Goal: Complete application form

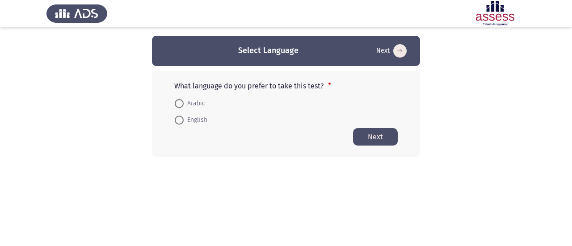
click at [180, 102] on span at bounding box center [179, 103] width 9 height 9
click at [180, 102] on input "Arabic" at bounding box center [179, 103] width 9 height 9
radio input "true"
click at [375, 139] on button "Next" at bounding box center [375, 136] width 45 height 17
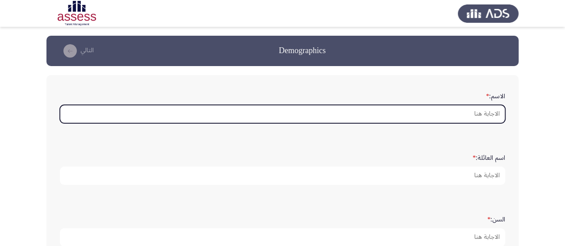
click at [463, 111] on input "الاسم: *" at bounding box center [282, 114] width 445 height 18
type input "H"
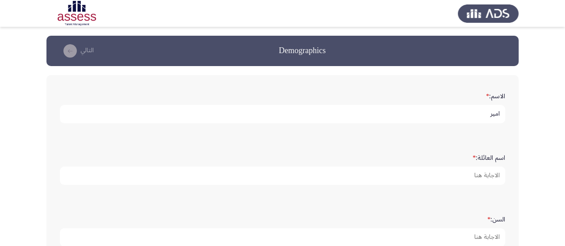
type input "امير"
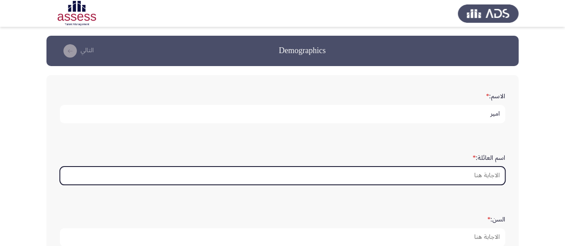
click at [489, 175] on input "اسم العائلة: *" at bounding box center [282, 176] width 445 height 18
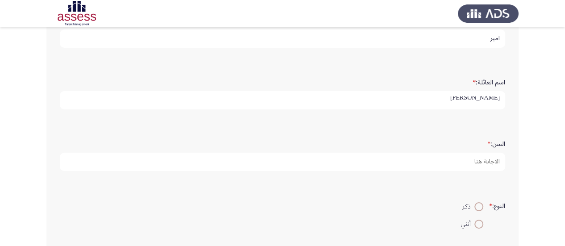
scroll to position [89, 0]
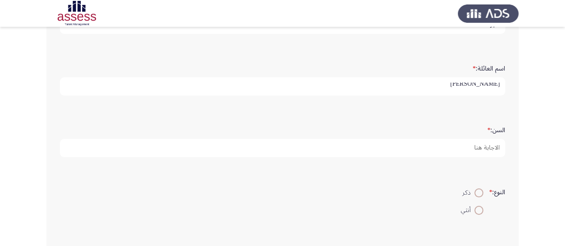
type input "[PERSON_NAME]"
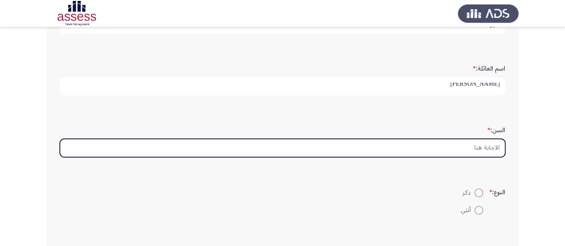
scroll to position [0, 0]
click at [463, 143] on input "السن: *" at bounding box center [282, 148] width 445 height 18
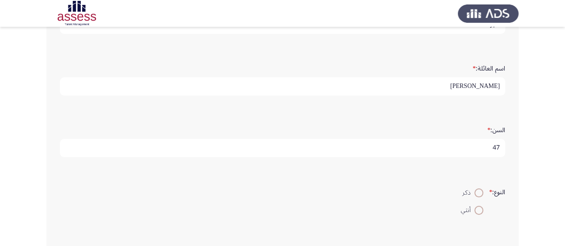
type input "47"
click at [475, 192] on span at bounding box center [478, 193] width 9 height 9
click at [475, 192] on input "ذكر" at bounding box center [478, 193] width 9 height 9
radio input "true"
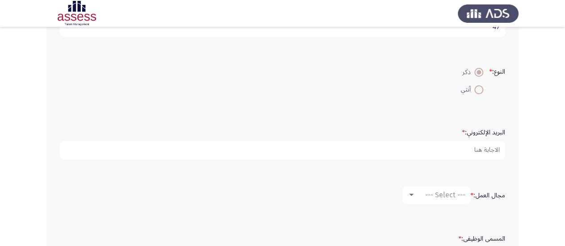
scroll to position [223, 0]
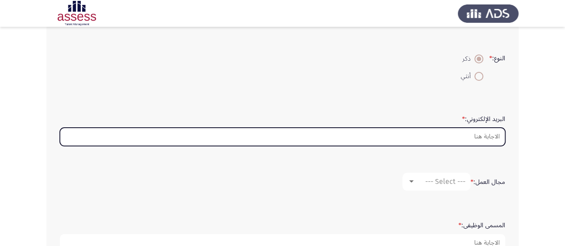
click at [470, 134] on input "البريد الإلكتروني: *" at bounding box center [282, 137] width 445 height 18
paste input "[EMAIL_ADDRESS][DOMAIN_NAME]"
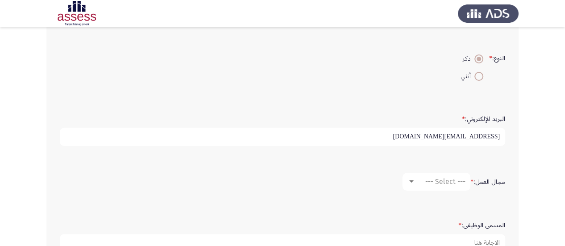
type input "[EMAIL_ADDRESS][DOMAIN_NAME]"
click at [409, 180] on div at bounding box center [411, 181] width 4 height 2
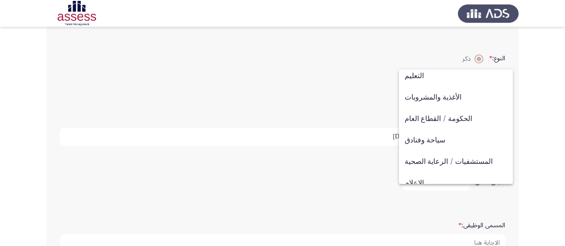
scroll to position [161, 0]
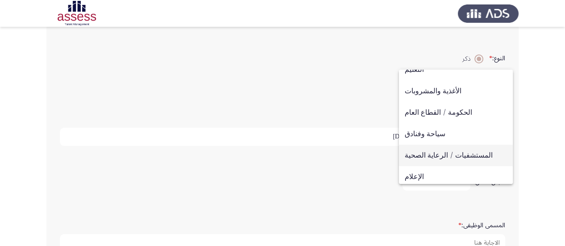
click at [455, 156] on span "المستشفيات / الرعاية الصحية" at bounding box center [456, 155] width 102 height 21
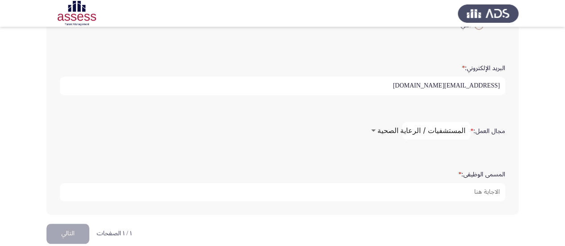
scroll to position [285, 0]
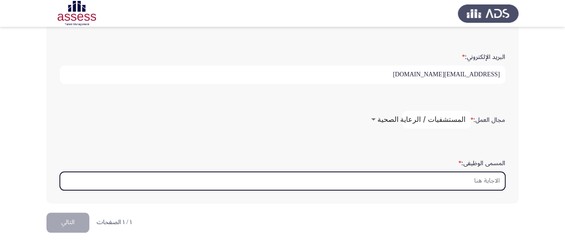
click at [461, 179] on input "المسمى الوظيفى: *" at bounding box center [282, 181] width 445 height 18
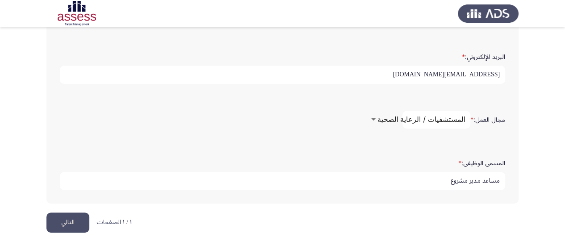
type input "مساعد مدير مشروع"
click at [68, 219] on button "التالي" at bounding box center [67, 223] width 43 height 20
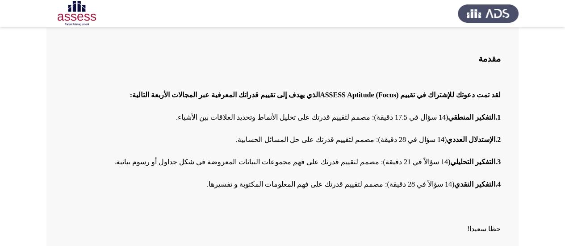
scroll to position [96, 0]
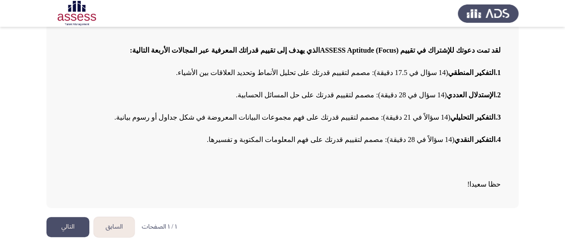
click at [68, 227] on button "التالي" at bounding box center [67, 227] width 43 height 20
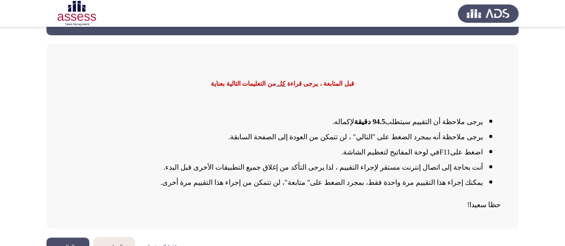
scroll to position [45, 0]
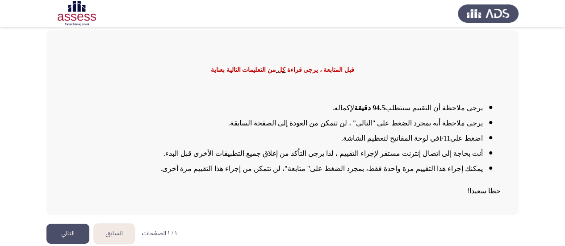
click at [67, 232] on button "التالي" at bounding box center [67, 234] width 43 height 20
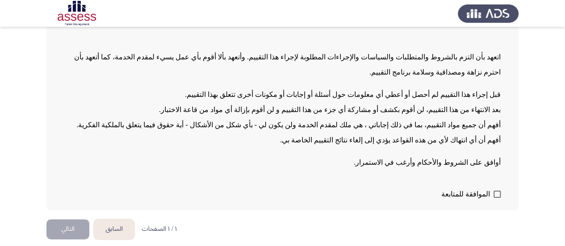
scroll to position [97, 0]
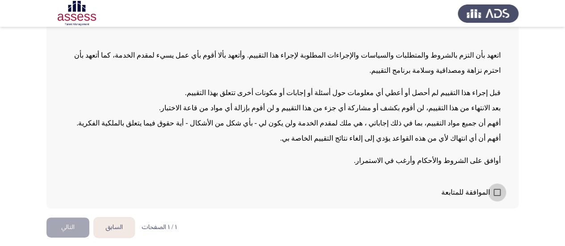
click at [497, 193] on span at bounding box center [497, 192] width 7 height 7
click at [497, 196] on input "الموافقة للمتابعة" at bounding box center [497, 196] width 0 height 0
checkbox input "true"
click at [71, 226] on button "التالي" at bounding box center [67, 228] width 43 height 20
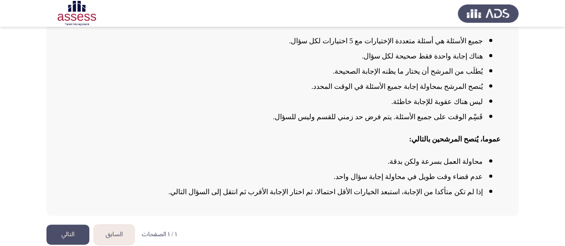
scroll to position [113, 0]
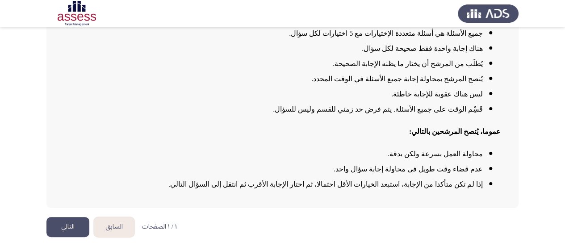
click at [69, 225] on button "التالي" at bounding box center [67, 227] width 43 height 20
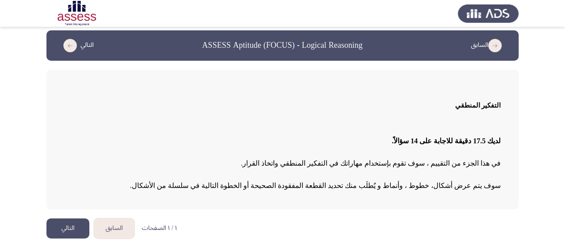
scroll to position [7, 0]
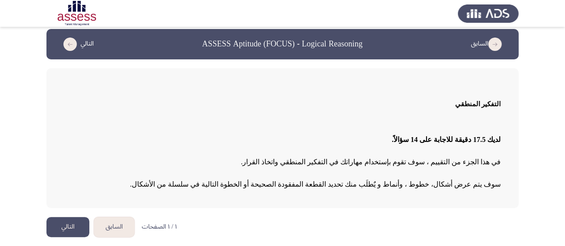
click at [74, 227] on button "التالي" at bounding box center [67, 227] width 43 height 20
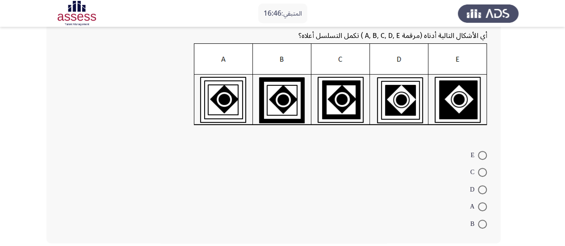
scroll to position [114, 0]
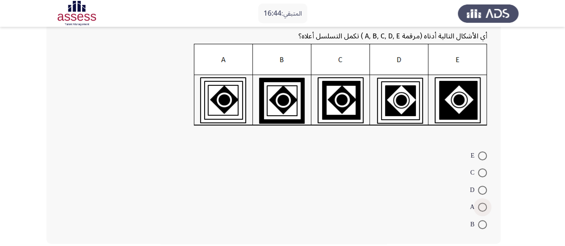
click at [483, 204] on span at bounding box center [482, 207] width 9 height 9
click at [483, 204] on input "A" at bounding box center [482, 207] width 9 height 9
radio input "true"
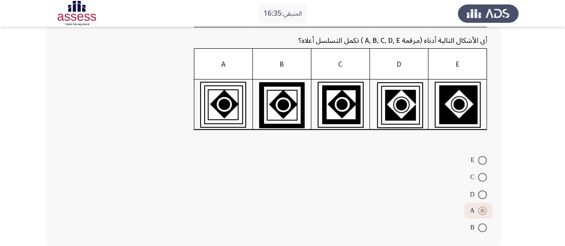
scroll to position [155, 0]
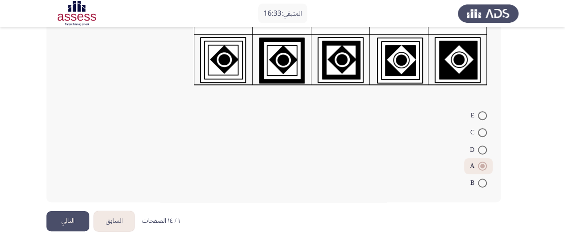
click at [65, 221] on button "التالي" at bounding box center [67, 221] width 43 height 20
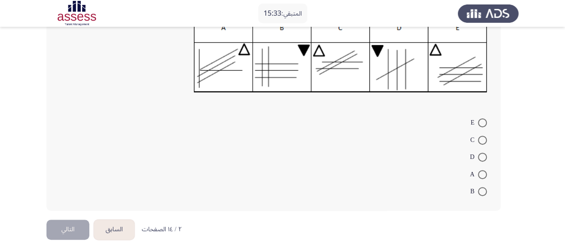
scroll to position [154, 0]
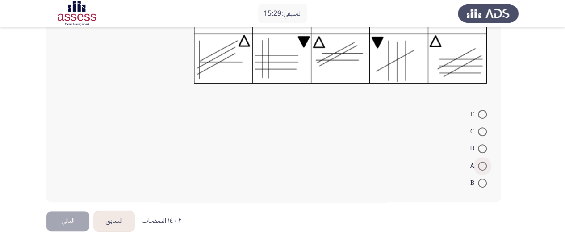
click at [482, 167] on span at bounding box center [482, 166] width 9 height 9
click at [482, 167] on input "A" at bounding box center [482, 166] width 9 height 9
radio input "true"
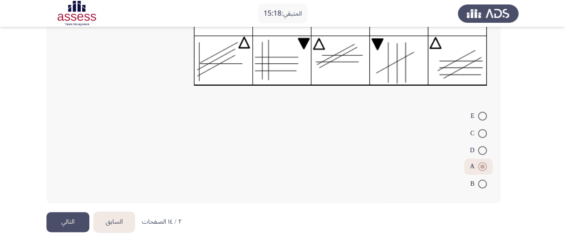
scroll to position [153, 0]
click at [65, 222] on button "التالي" at bounding box center [67, 222] width 43 height 20
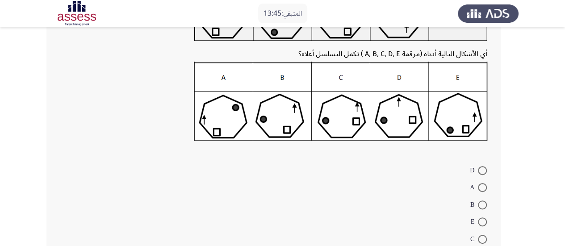
scroll to position [134, 0]
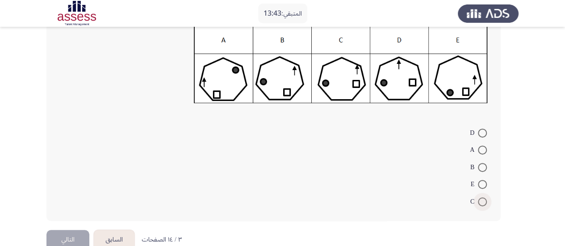
click at [480, 202] on span at bounding box center [482, 201] width 9 height 9
click at [480, 202] on input "C" at bounding box center [482, 201] width 9 height 9
radio input "true"
click at [64, 234] on button "التالي" at bounding box center [67, 239] width 43 height 20
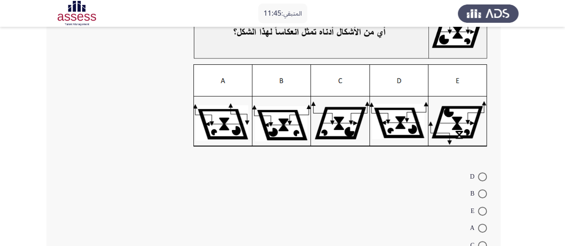
scroll to position [89, 0]
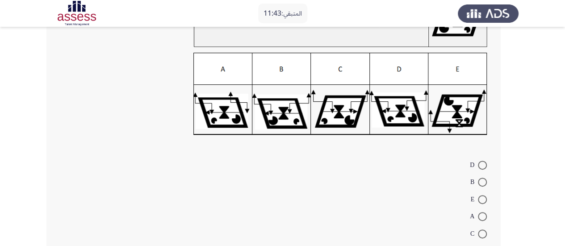
click at [482, 218] on span at bounding box center [482, 216] width 9 height 9
click at [482, 218] on input "A" at bounding box center [482, 216] width 9 height 9
radio input "true"
click at [482, 163] on span at bounding box center [482, 165] width 9 height 9
click at [482, 163] on input "D" at bounding box center [482, 165] width 9 height 9
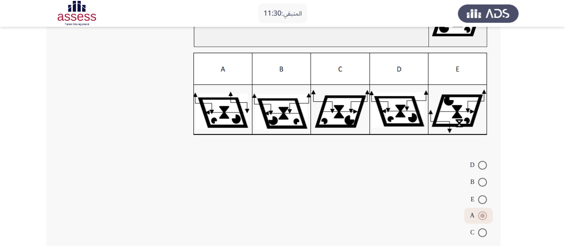
radio input "true"
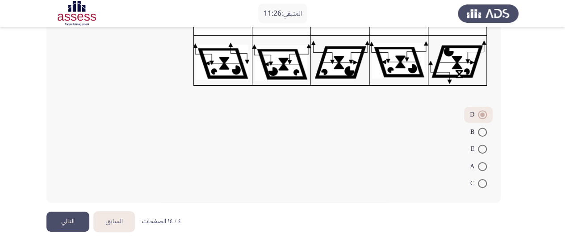
scroll to position [139, 0]
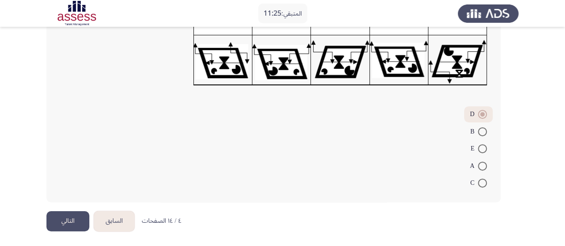
click at [61, 222] on button "التالي" at bounding box center [67, 221] width 43 height 20
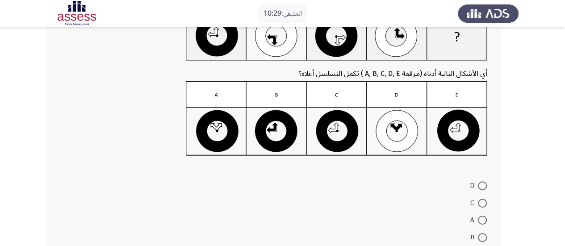
scroll to position [134, 0]
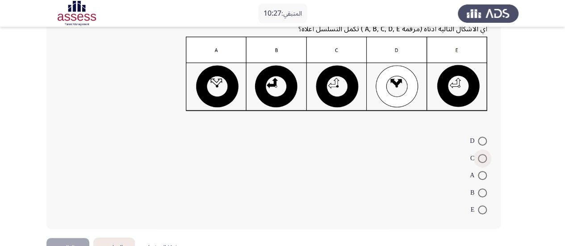
click at [483, 160] on span at bounding box center [482, 158] width 9 height 9
click at [483, 160] on input "C" at bounding box center [482, 158] width 9 height 9
radio input "true"
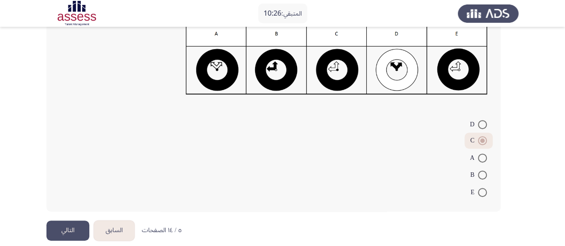
scroll to position [160, 0]
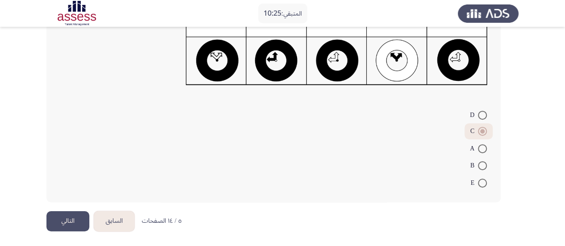
click at [71, 218] on button "التالي" at bounding box center [67, 221] width 43 height 20
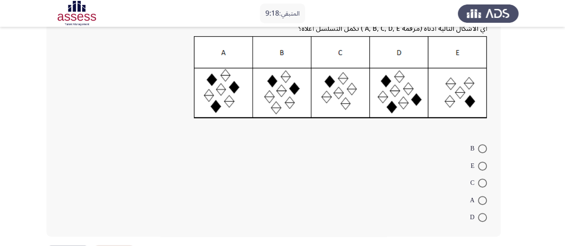
scroll to position [134, 0]
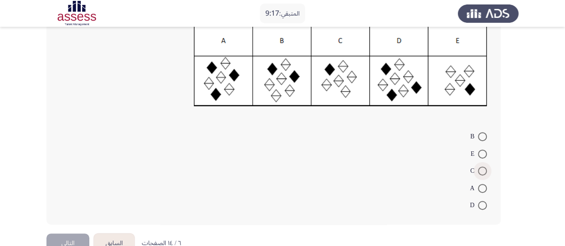
click at [485, 172] on span at bounding box center [482, 171] width 9 height 9
click at [485, 172] on input "C" at bounding box center [482, 171] width 9 height 9
radio input "true"
click at [74, 237] on button "التالي" at bounding box center [67, 243] width 43 height 20
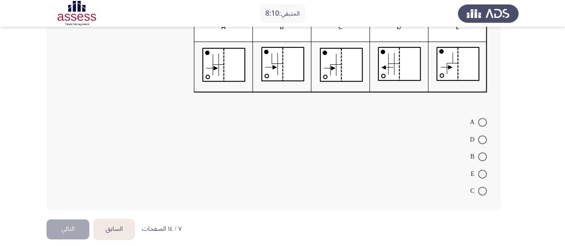
click at [481, 125] on span at bounding box center [482, 122] width 9 height 9
click at [481, 125] on input "A" at bounding box center [482, 122] width 9 height 9
radio input "true"
click at [67, 225] on button "التالي" at bounding box center [67, 228] width 43 height 20
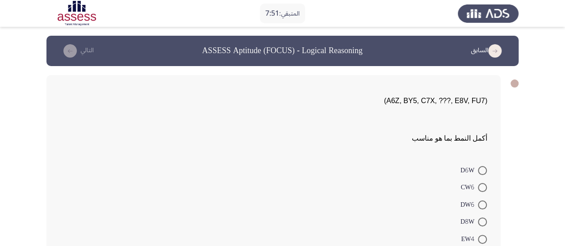
scroll to position [45, 0]
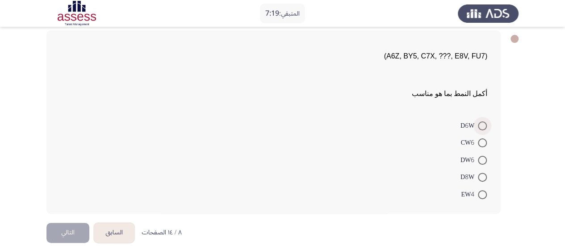
click at [486, 123] on span at bounding box center [482, 126] width 9 height 9
click at [486, 123] on input "D6W" at bounding box center [482, 126] width 9 height 9
radio input "true"
click at [70, 229] on button "التالي" at bounding box center [67, 232] width 43 height 20
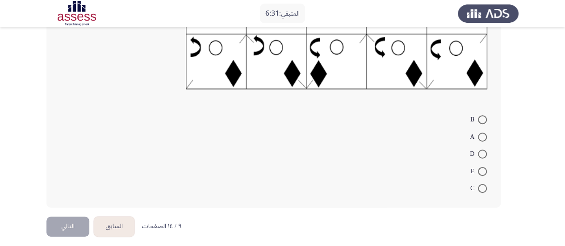
scroll to position [162, 0]
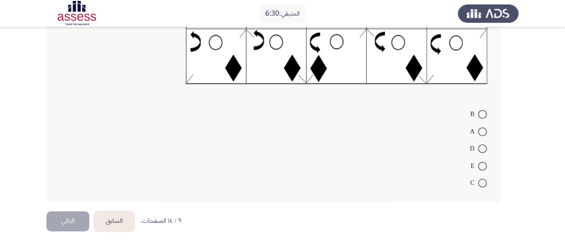
click at [482, 166] on span at bounding box center [482, 166] width 9 height 9
click at [482, 166] on input "E" at bounding box center [482, 166] width 9 height 9
radio input "true"
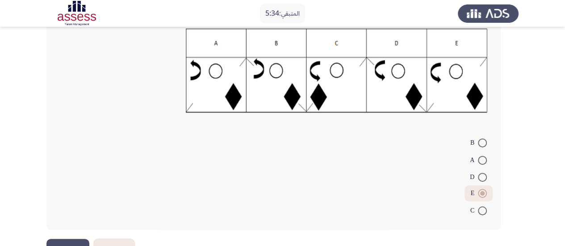
scroll to position [145, 0]
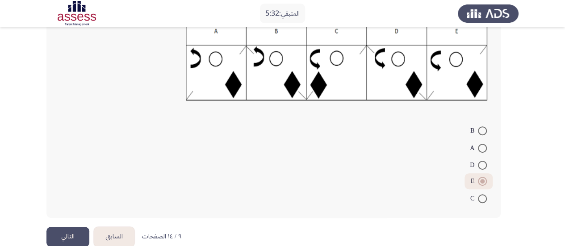
click at [64, 235] on button "التالي" at bounding box center [67, 237] width 43 height 20
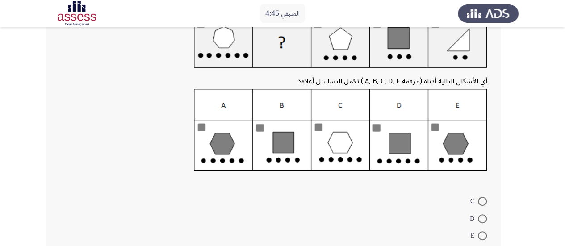
scroll to position [89, 0]
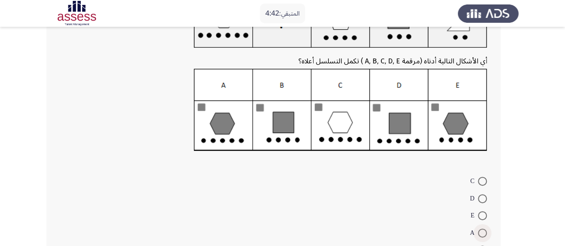
click at [482, 230] on span at bounding box center [482, 233] width 9 height 9
click at [482, 230] on input "A" at bounding box center [482, 233] width 9 height 9
radio input "true"
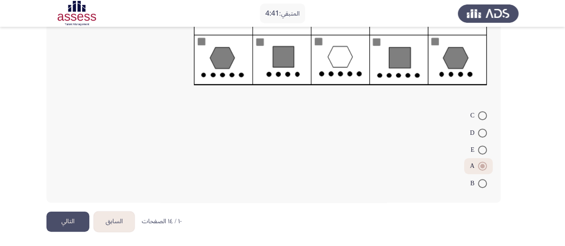
scroll to position [155, 0]
click at [63, 218] on button "التالي" at bounding box center [67, 221] width 43 height 20
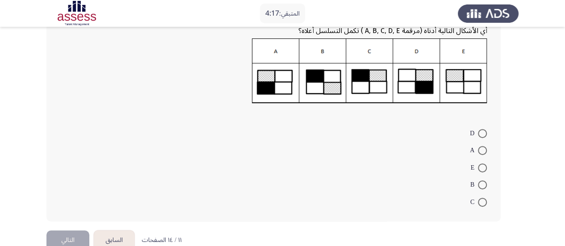
scroll to position [129, 0]
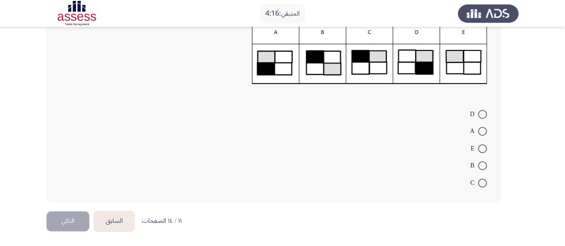
click at [483, 115] on span at bounding box center [482, 114] width 9 height 9
click at [483, 115] on input "D" at bounding box center [482, 114] width 9 height 9
radio input "true"
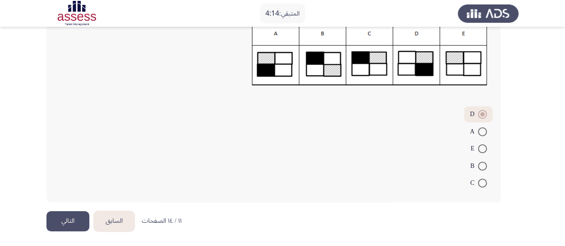
click at [59, 222] on button "التالي" at bounding box center [67, 221] width 43 height 20
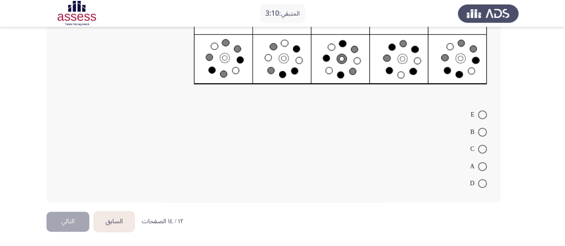
scroll to position [154, 0]
click at [482, 149] on span at bounding box center [482, 148] width 9 height 9
click at [482, 149] on input "C" at bounding box center [482, 148] width 9 height 9
radio input "true"
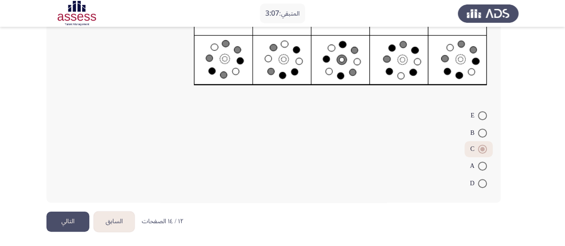
click at [61, 222] on button "التالي" at bounding box center [67, 222] width 43 height 20
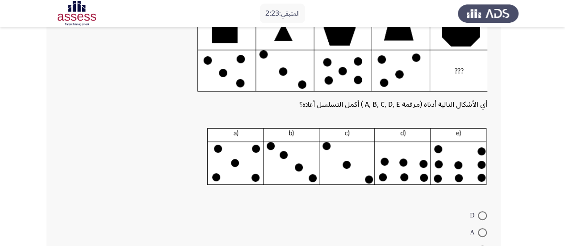
scroll to position [134, 0]
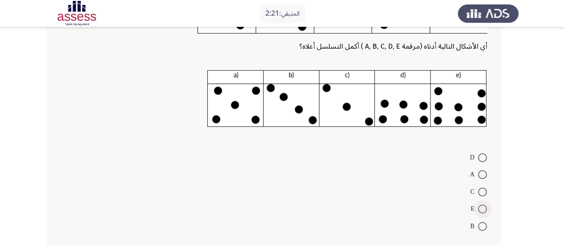
click at [482, 209] on span at bounding box center [482, 209] width 9 height 9
click at [482, 209] on input "E" at bounding box center [482, 209] width 9 height 9
radio input "true"
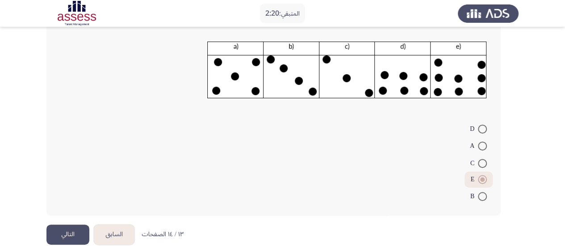
scroll to position [176, 0]
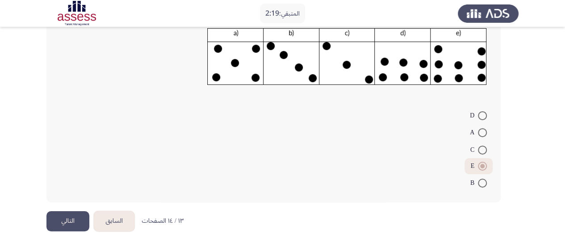
click at [66, 223] on button "التالي" at bounding box center [67, 221] width 43 height 20
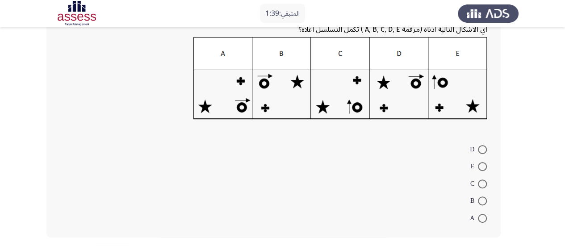
scroll to position [134, 0]
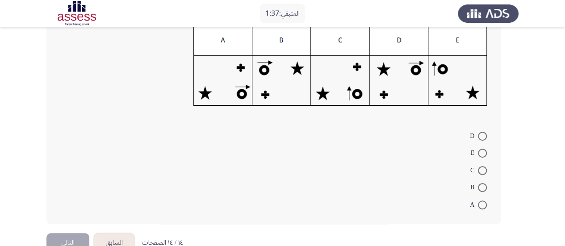
click at [483, 134] on span at bounding box center [482, 136] width 9 height 9
click at [483, 134] on input "D" at bounding box center [482, 136] width 9 height 9
radio input "true"
click at [71, 238] on button "التالي" at bounding box center [67, 242] width 43 height 20
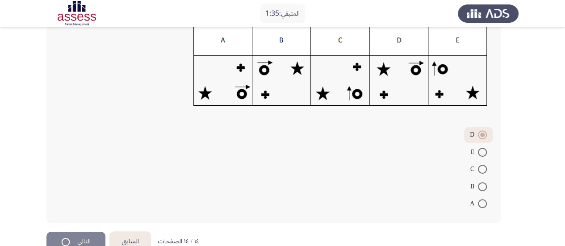
scroll to position [0, 0]
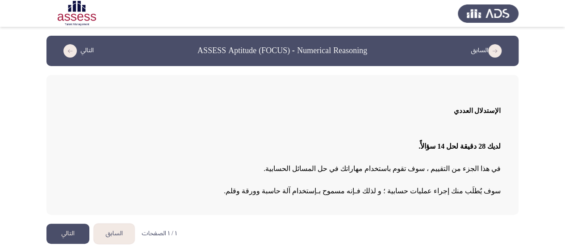
click at [69, 233] on button "التالي" at bounding box center [67, 234] width 43 height 20
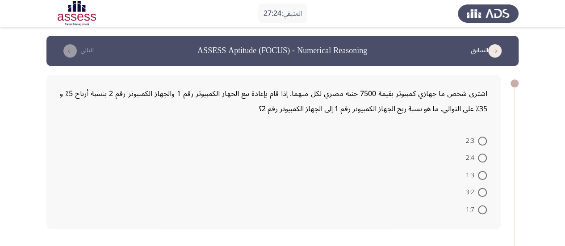
click at [481, 211] on span at bounding box center [482, 209] width 9 height 9
click at [481, 211] on input "1:7" at bounding box center [482, 209] width 9 height 9
radio input "true"
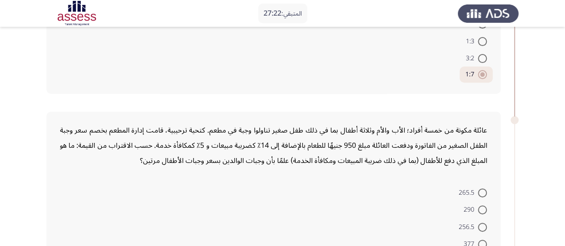
scroll to position [179, 0]
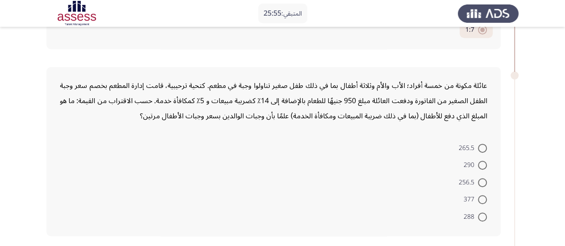
click at [483, 200] on span at bounding box center [482, 199] width 9 height 9
click at [483, 200] on input "377" at bounding box center [482, 199] width 9 height 9
radio input "true"
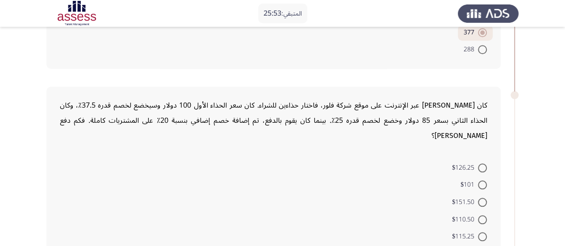
scroll to position [357, 0]
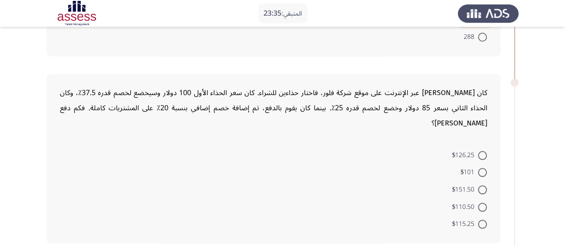
click at [482, 168] on span at bounding box center [482, 172] width 9 height 9
click at [482, 168] on input "$101" at bounding box center [482, 172] width 9 height 9
radio input "true"
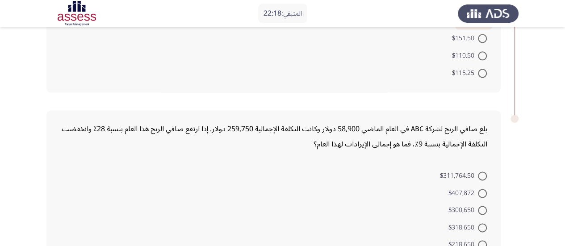
scroll to position [552, 0]
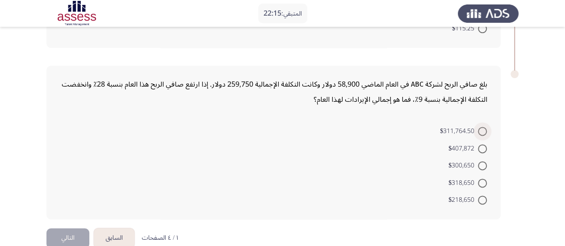
click at [482, 127] on span at bounding box center [482, 131] width 9 height 9
click at [482, 127] on input "$311,764.50" at bounding box center [482, 131] width 9 height 9
radio input "true"
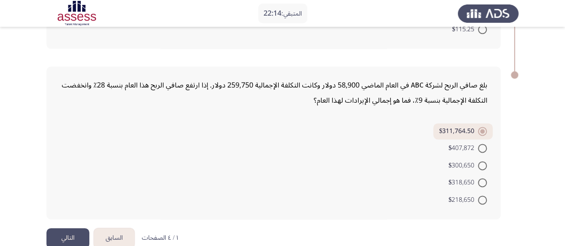
click at [61, 228] on button "التالي" at bounding box center [67, 238] width 43 height 20
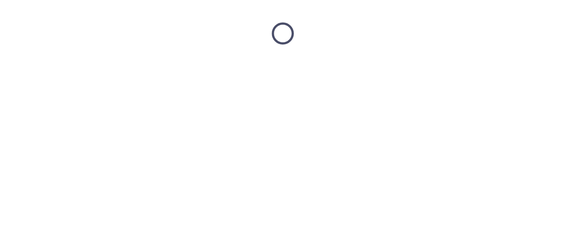
scroll to position [0, 0]
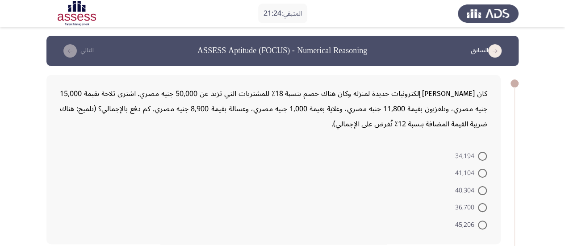
click at [482, 173] on span at bounding box center [482, 173] width 9 height 9
click at [482, 173] on input "41,104" at bounding box center [482, 173] width 9 height 9
radio input "true"
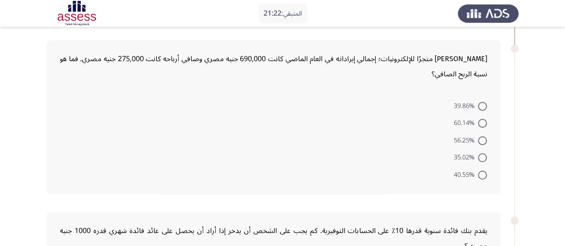
scroll to position [223, 0]
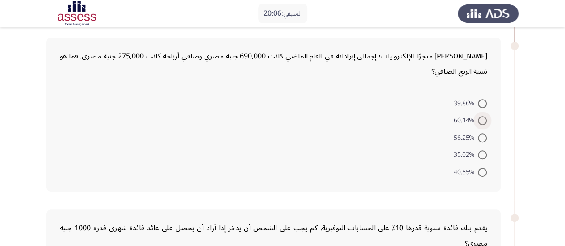
click at [482, 118] on span at bounding box center [482, 120] width 9 height 9
click at [482, 118] on input "60.14%" at bounding box center [482, 120] width 9 height 9
radio input "true"
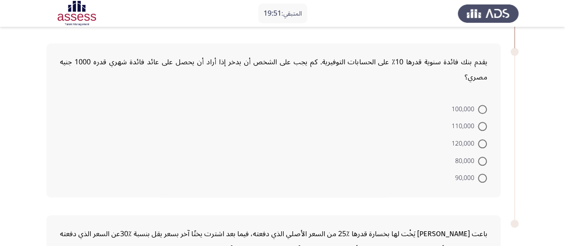
scroll to position [402, 0]
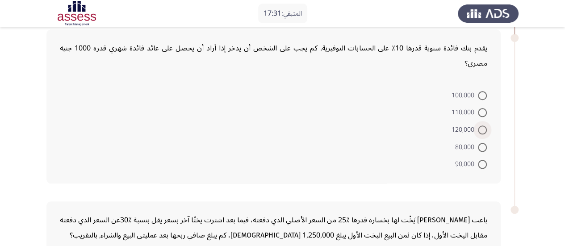
click at [480, 132] on span at bounding box center [482, 130] width 9 height 9
click at [480, 132] on input "120,000" at bounding box center [482, 130] width 9 height 9
radio input "true"
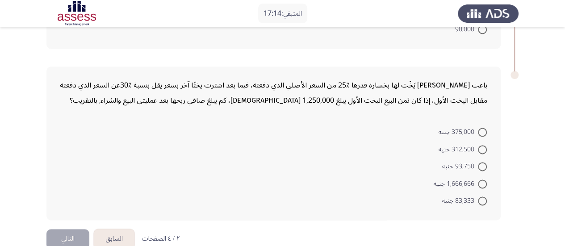
scroll to position [552, 0]
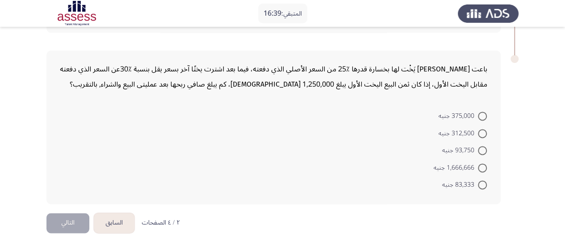
click at [482, 182] on span at bounding box center [482, 184] width 9 height 9
click at [482, 182] on input "83,333 جنيه" at bounding box center [482, 184] width 9 height 9
radio input "true"
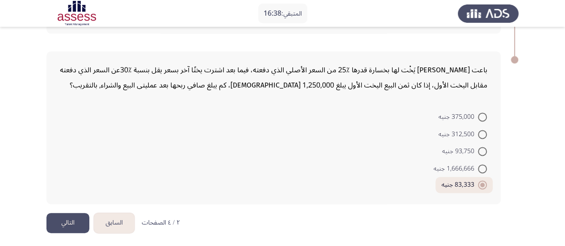
click at [70, 221] on button "التالي" at bounding box center [67, 223] width 43 height 20
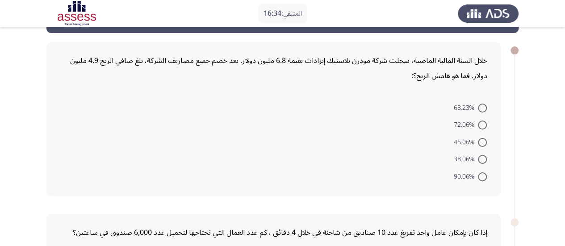
scroll to position [45, 0]
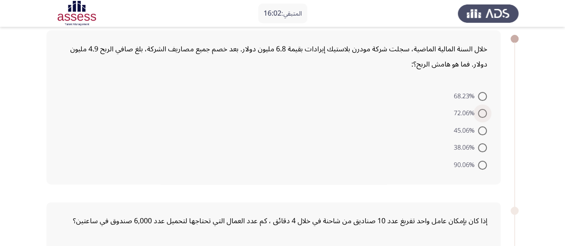
click at [482, 114] on span at bounding box center [482, 113] width 9 height 9
click at [482, 114] on input "72.06%" at bounding box center [482, 113] width 9 height 9
radio input "true"
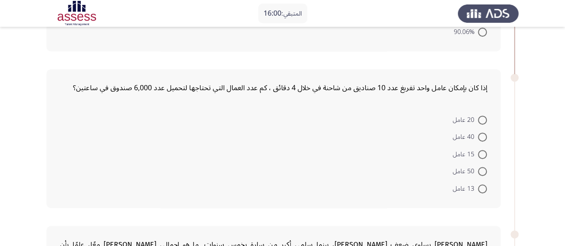
scroll to position [179, 0]
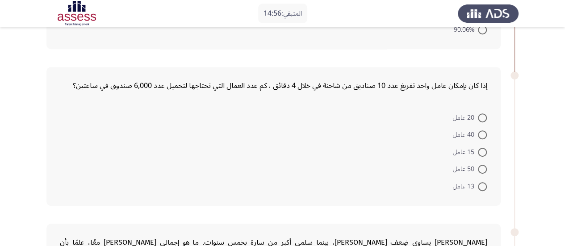
drag, startPoint x: 490, startPoint y: 76, endPoint x: 266, endPoint y: 118, distance: 227.3
click at [266, 118] on div "إذا كان بإمكان عامل واحد تفريغ عدد 10 صناديق من شاحنة في خلال 4 دقائق ، كم عدد …" at bounding box center [273, 136] width 454 height 139
click at [482, 119] on span at bounding box center [482, 117] width 9 height 9
click at [482, 119] on input "20 عامل" at bounding box center [482, 117] width 9 height 9
radio input "true"
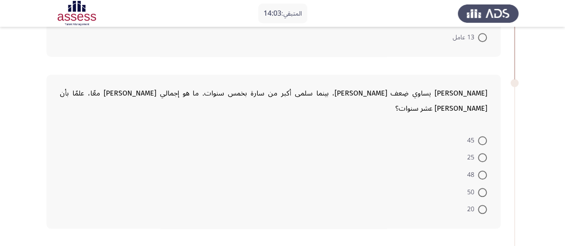
scroll to position [313, 0]
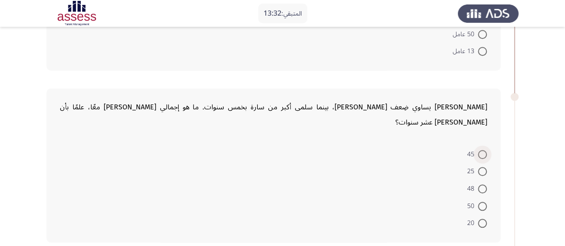
click at [483, 150] on span at bounding box center [482, 154] width 9 height 9
click at [483, 150] on input "45" at bounding box center [482, 154] width 9 height 9
radio input "true"
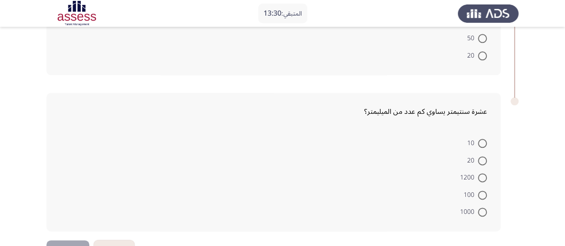
scroll to position [491, 0]
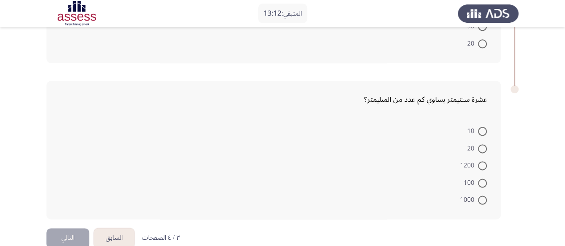
click at [482, 196] on span at bounding box center [482, 200] width 9 height 9
click at [482, 196] on input "1000" at bounding box center [482, 200] width 9 height 9
radio input "true"
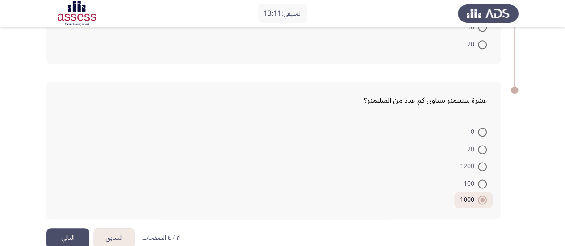
click at [81, 228] on button "التالي" at bounding box center [67, 238] width 43 height 20
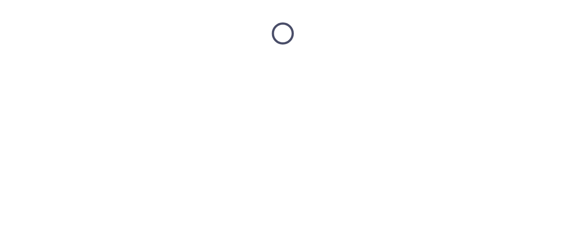
scroll to position [0, 0]
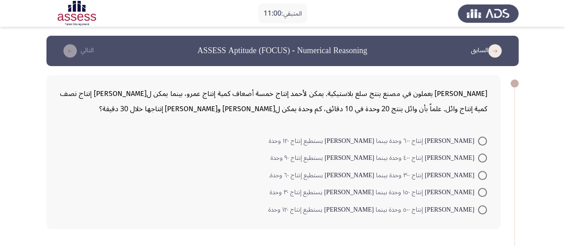
click at [481, 139] on span at bounding box center [482, 141] width 9 height 9
click at [481, 139] on input "[PERSON_NAME] إنتاج ٦٠٠ وحدة بينما [PERSON_NAME] يستطيع إنتاج ١٢٠ وحدة" at bounding box center [482, 141] width 9 height 9
radio input "true"
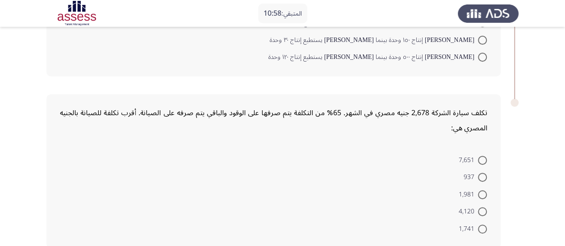
scroll to position [179, 0]
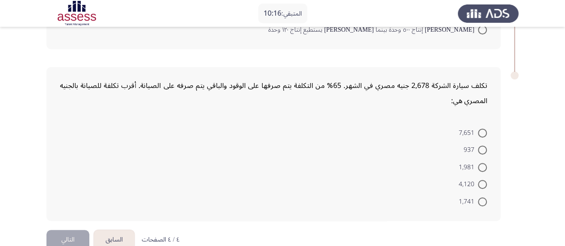
click at [480, 151] on span at bounding box center [482, 150] width 9 height 9
click at [480, 151] on input "937" at bounding box center [482, 150] width 9 height 9
radio input "true"
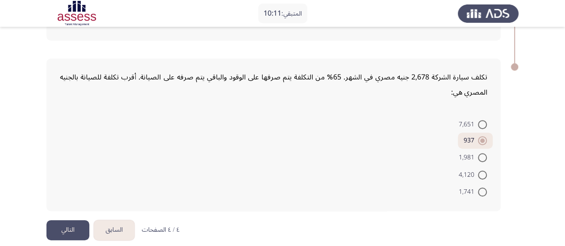
scroll to position [196, 0]
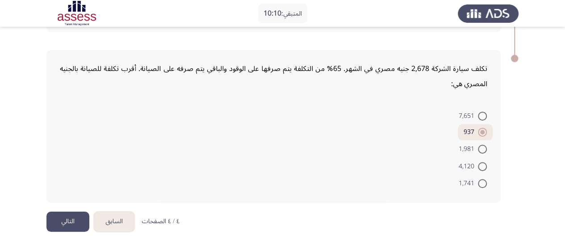
click at [73, 216] on button "التالي" at bounding box center [67, 222] width 43 height 20
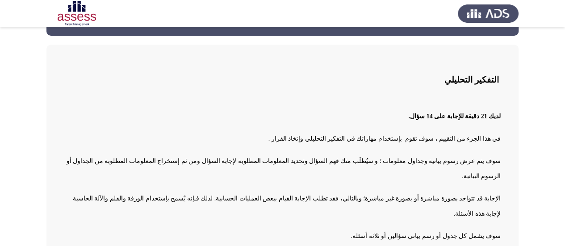
scroll to position [44, 0]
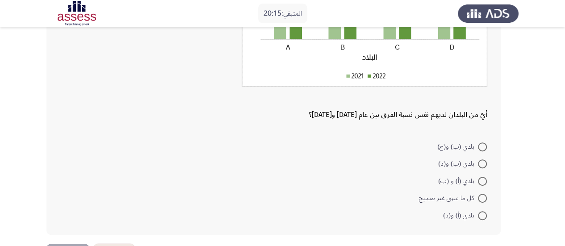
scroll to position [179, 0]
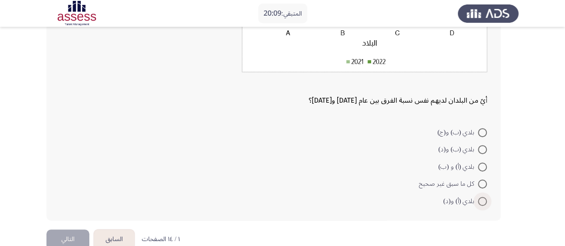
click at [482, 200] on span at bounding box center [482, 201] width 9 height 9
click at [482, 200] on input "بلدي (أ) و(د)" at bounding box center [482, 201] width 9 height 9
radio input "true"
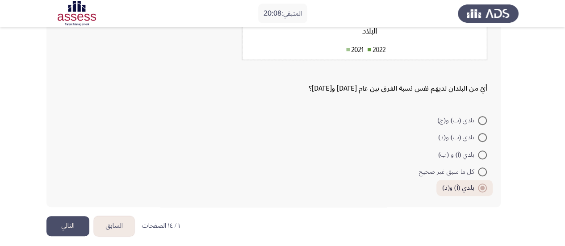
scroll to position [196, 0]
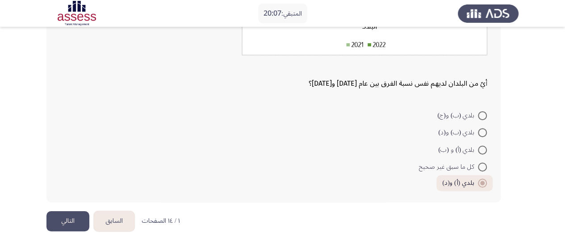
click at [71, 221] on button "التالي" at bounding box center [67, 221] width 43 height 20
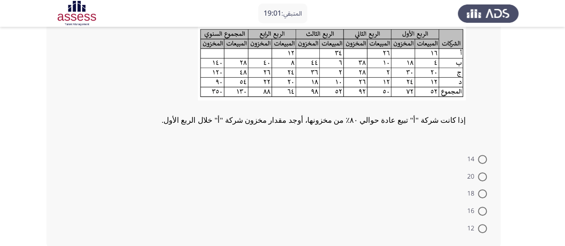
scroll to position [89, 0]
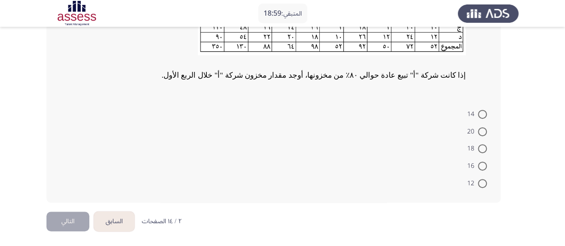
click at [482, 131] on span at bounding box center [482, 131] width 9 height 9
click at [482, 131] on input "20" at bounding box center [482, 131] width 9 height 9
radio input "true"
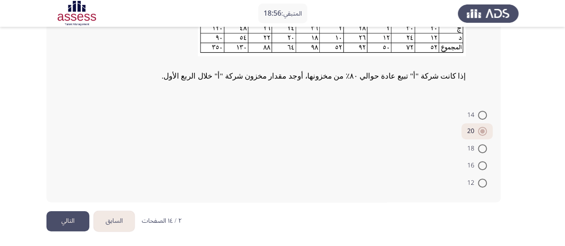
click at [66, 222] on button "التالي" at bounding box center [67, 221] width 43 height 20
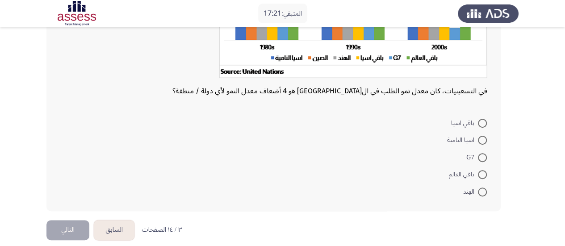
scroll to position [158, 0]
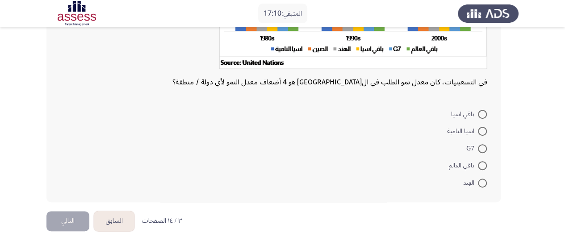
click at [480, 149] on span at bounding box center [482, 148] width 9 height 9
click at [480, 149] on input "G7" at bounding box center [482, 148] width 9 height 9
radio input "true"
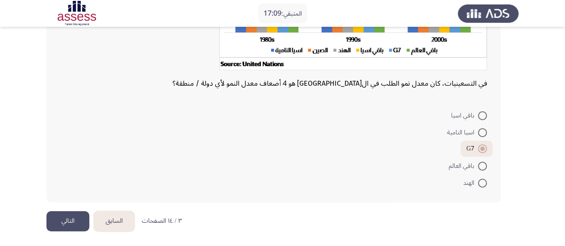
click at [71, 221] on button "التالي" at bounding box center [67, 221] width 43 height 20
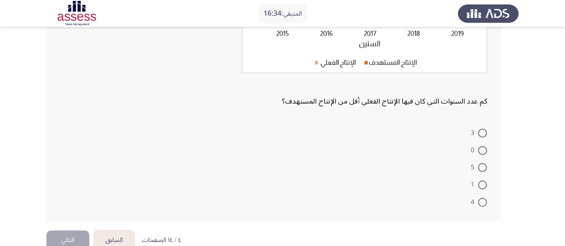
scroll to position [179, 0]
click at [483, 185] on span at bounding box center [482, 184] width 9 height 9
click at [483, 185] on input "1" at bounding box center [482, 184] width 9 height 9
radio input "true"
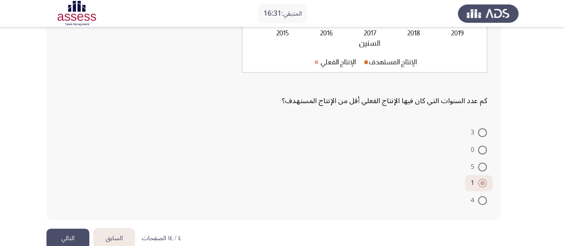
click at [76, 235] on button "التالي" at bounding box center [67, 239] width 43 height 20
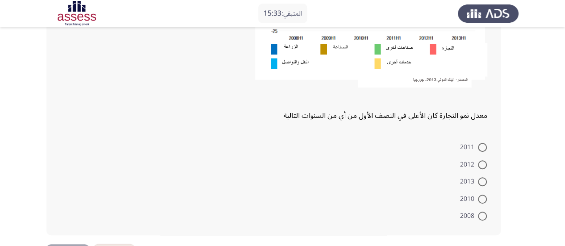
scroll to position [225, 0]
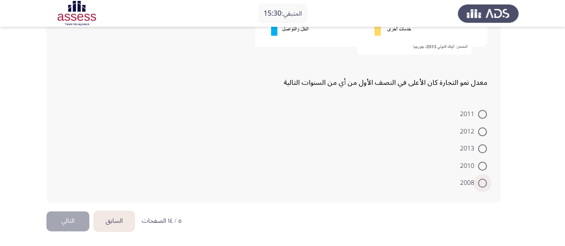
click at [482, 182] on span at bounding box center [482, 183] width 9 height 9
click at [482, 182] on input "2008" at bounding box center [482, 183] width 9 height 9
radio input "true"
click at [71, 218] on button "التالي" at bounding box center [67, 221] width 43 height 20
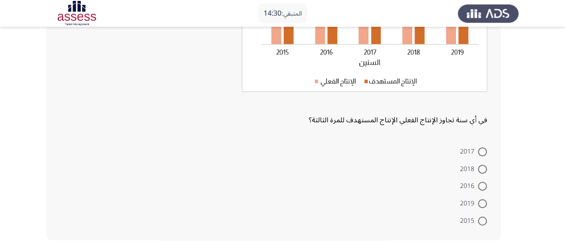
scroll to position [179, 0]
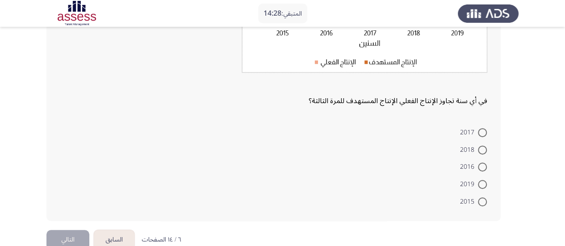
click at [479, 149] on span at bounding box center [482, 150] width 9 height 9
click at [479, 149] on input "2018" at bounding box center [482, 150] width 9 height 9
radio input "true"
click at [75, 238] on button "التالي" at bounding box center [67, 239] width 43 height 20
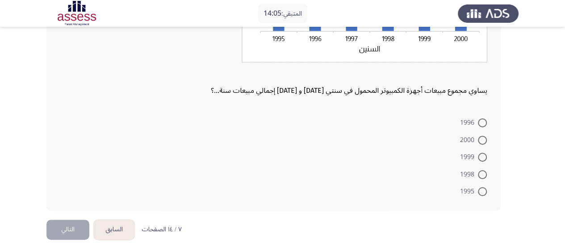
click at [481, 191] on span at bounding box center [482, 191] width 9 height 9
click at [481, 191] on input "1995" at bounding box center [482, 191] width 9 height 9
radio input "true"
click at [63, 230] on button "التالي" at bounding box center [67, 229] width 43 height 20
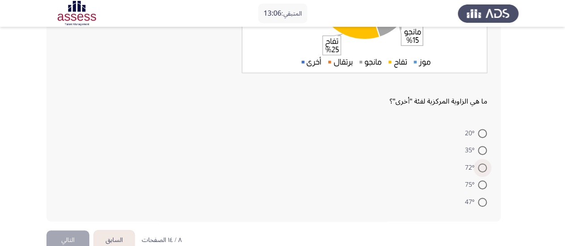
click at [482, 169] on span at bounding box center [482, 167] width 9 height 9
click at [482, 169] on input "72°" at bounding box center [482, 167] width 9 height 9
radio input "true"
click at [74, 236] on button "التالي" at bounding box center [67, 239] width 43 height 20
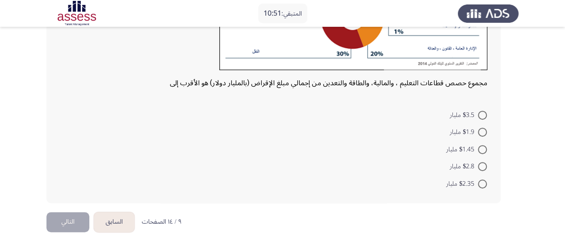
scroll to position [154, 0]
click at [484, 145] on span at bounding box center [482, 149] width 9 height 9
click at [484, 145] on input "$1.45 مليار" at bounding box center [482, 149] width 9 height 9
radio input "true"
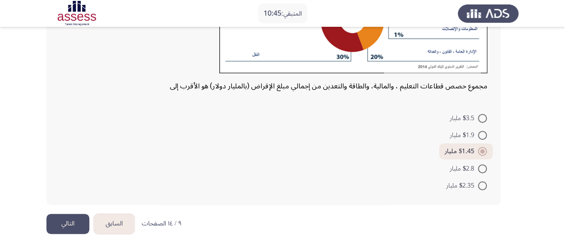
scroll to position [153, 0]
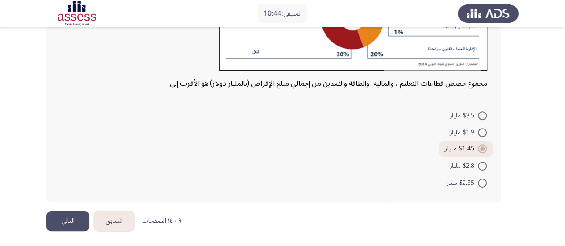
click at [59, 221] on button "التالي" at bounding box center [67, 221] width 43 height 20
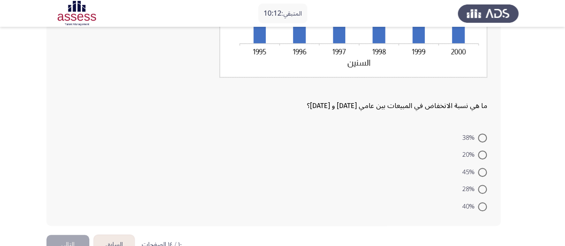
scroll to position [178, 0]
click at [482, 205] on span at bounding box center [482, 206] width 9 height 9
click at [482, 205] on input "40%" at bounding box center [482, 206] width 9 height 9
radio input "true"
click at [76, 237] on button "التالي" at bounding box center [67, 243] width 43 height 20
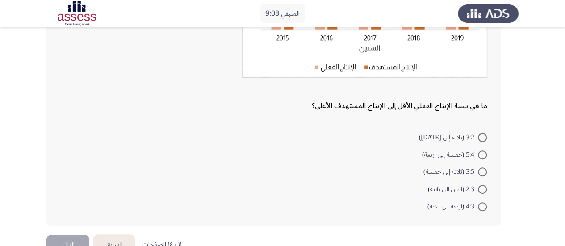
scroll to position [197, 0]
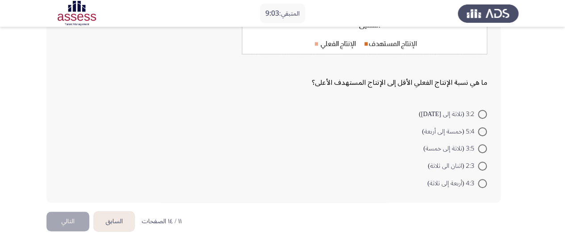
click at [482, 149] on span at bounding box center [482, 148] width 9 height 9
click at [482, 149] on input "3:5 (ثلاثة إلى خمسة)" at bounding box center [482, 148] width 9 height 9
radio input "true"
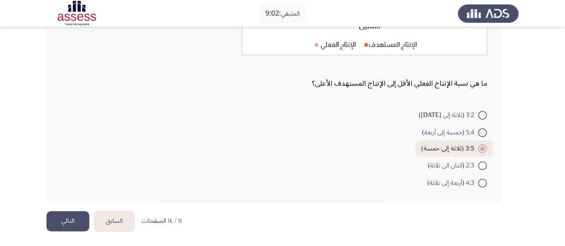
click at [80, 221] on button "التالي" at bounding box center [67, 221] width 43 height 20
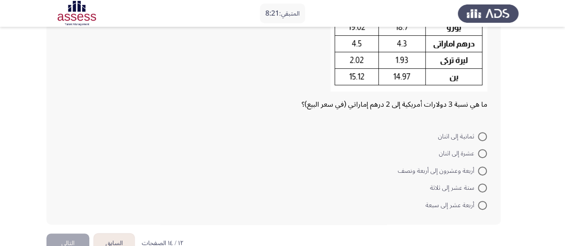
scroll to position [123, 0]
click at [482, 184] on span at bounding box center [482, 187] width 9 height 9
click at [482, 184] on input "ستة عشر إلى ثلاثة" at bounding box center [482, 187] width 9 height 9
radio input "true"
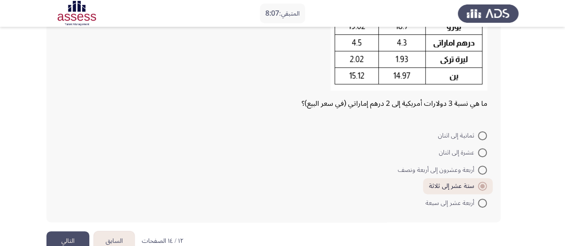
click at [70, 239] on button "التالي" at bounding box center [67, 241] width 43 height 20
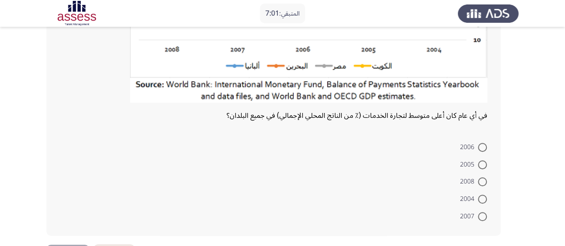
scroll to position [205, 0]
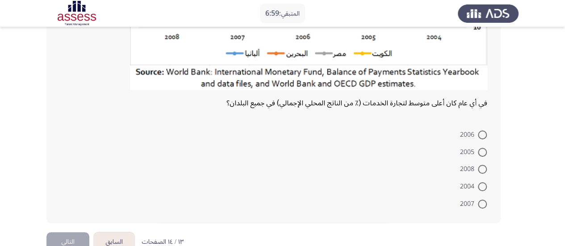
click at [482, 202] on span at bounding box center [482, 204] width 9 height 9
click at [482, 202] on input "2007" at bounding box center [482, 204] width 9 height 9
radio input "true"
click at [74, 238] on button "التالي" at bounding box center [67, 241] width 43 height 20
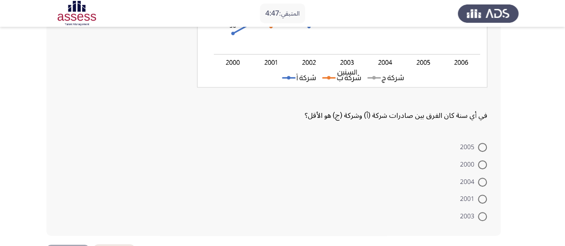
scroll to position [198, 0]
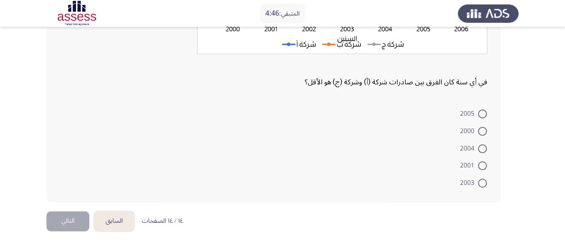
click at [481, 182] on span at bounding box center [482, 183] width 9 height 9
click at [481, 182] on input "2003" at bounding box center [482, 183] width 9 height 9
radio input "true"
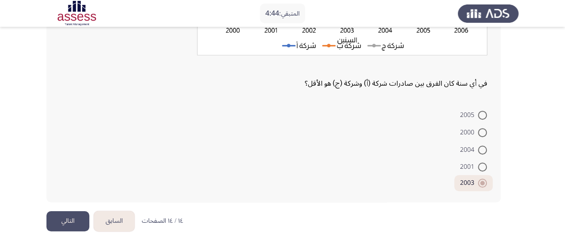
click at [69, 219] on button "التالي" at bounding box center [67, 221] width 43 height 20
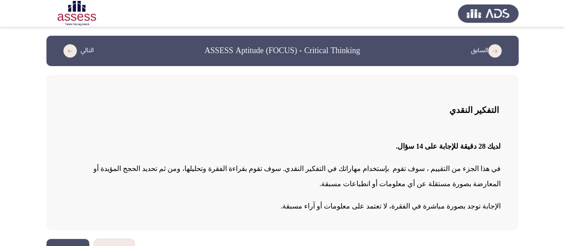
scroll to position [22, 0]
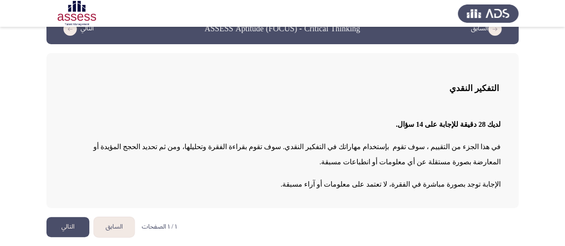
click at [71, 226] on button "التالي" at bounding box center [67, 227] width 43 height 20
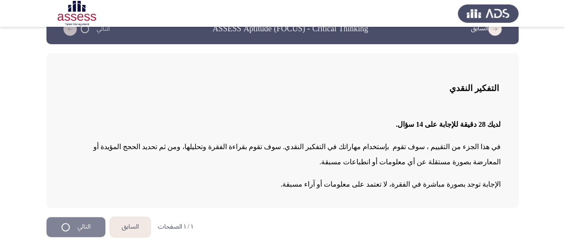
scroll to position [0, 0]
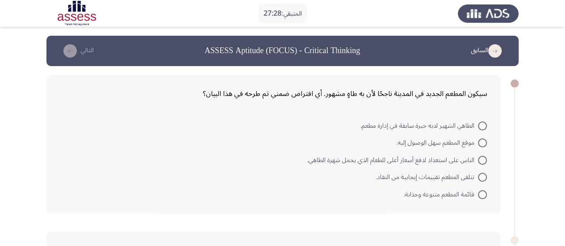
click at [481, 126] on span at bounding box center [482, 126] width 9 height 9
click at [481, 126] on input "الطاهي الشهير لديه خبرة سابقة في إدارة مطعم." at bounding box center [482, 126] width 9 height 9
radio input "true"
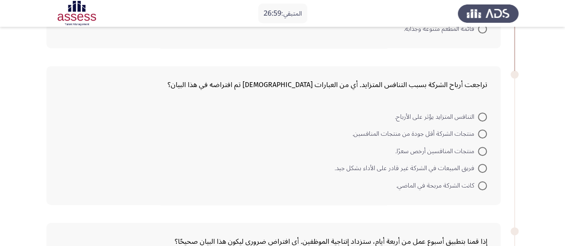
scroll to position [179, 0]
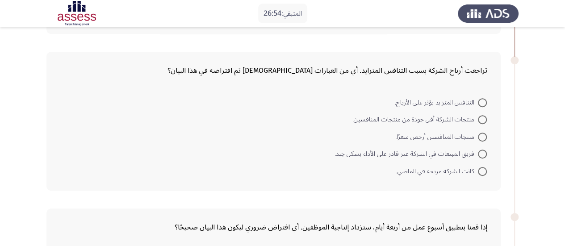
click at [483, 101] on span at bounding box center [482, 102] width 9 height 9
click at [483, 101] on input "التنافس المتزايد يؤثر على الأرباح." at bounding box center [482, 102] width 9 height 9
radio input "true"
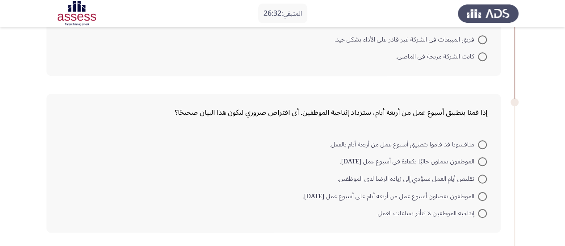
scroll to position [313, 0]
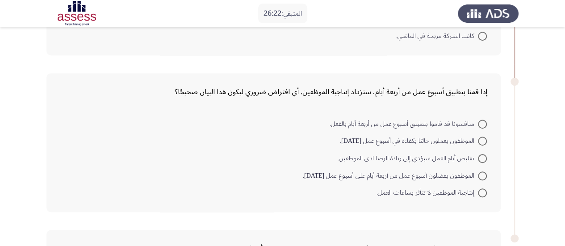
click at [482, 125] on span at bounding box center [482, 124] width 9 height 9
click at [482, 125] on input "منافسونا قد قاموا بتطبيق أسبوع عمل من أربعة أيام بالفعل." at bounding box center [482, 124] width 9 height 9
radio input "true"
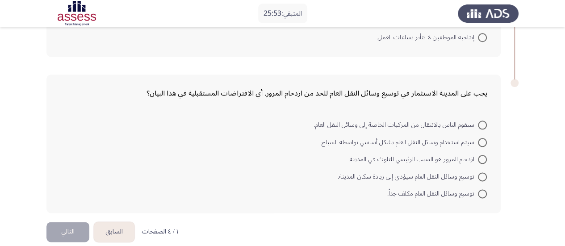
scroll to position [476, 0]
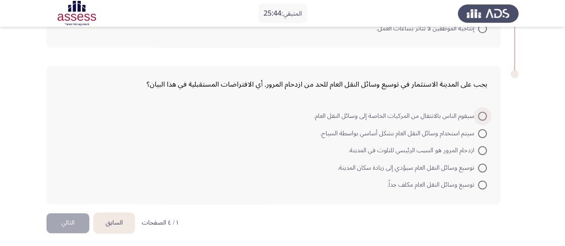
click at [482, 113] on span at bounding box center [482, 116] width 9 height 9
click at [482, 113] on input "سيقوم الناس بالانتقال من المركبات الخاصة إلى وسائل النقل العام." at bounding box center [482, 116] width 9 height 9
radio input "true"
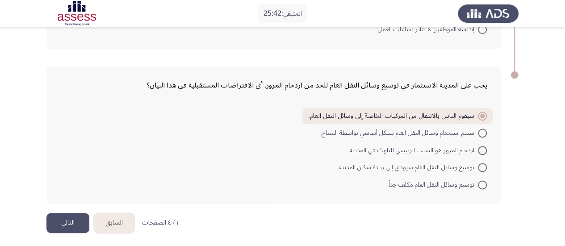
click at [74, 219] on button "التالي" at bounding box center [67, 223] width 43 height 20
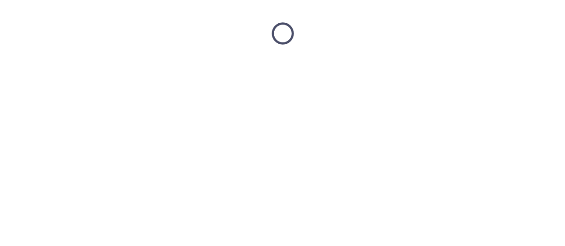
scroll to position [0, 0]
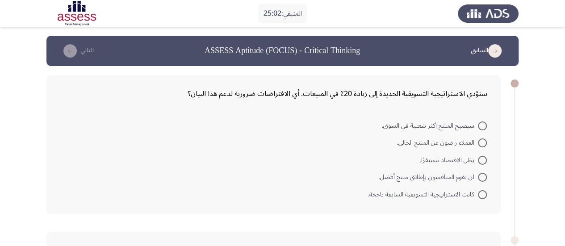
click at [484, 177] on span at bounding box center [482, 177] width 9 height 9
click at [484, 177] on input "لن يقوم المنافسون بإطلاق منتج أفضل." at bounding box center [482, 177] width 9 height 9
radio input "true"
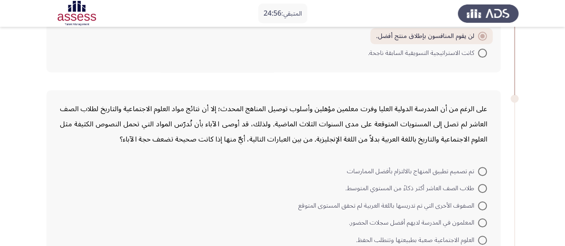
scroll to position [179, 0]
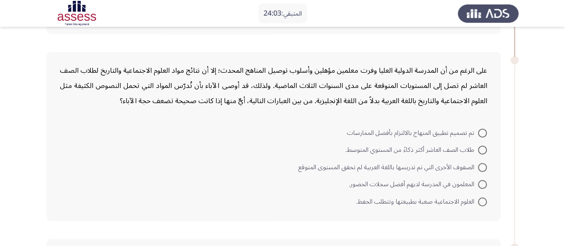
click at [483, 201] on span at bounding box center [482, 201] width 9 height 9
click at [483, 201] on input "العلوم الاجتماعية صعبة بطبيعتها وتتطلب الحفظ." at bounding box center [482, 201] width 9 height 9
radio input "true"
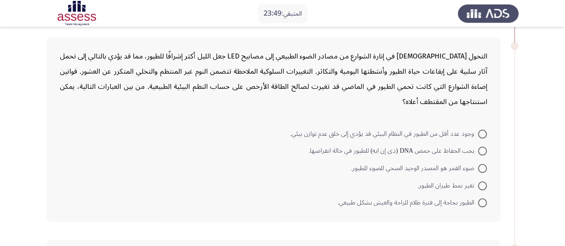
scroll to position [390, 0]
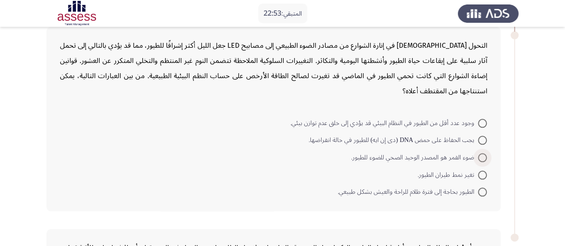
click at [482, 156] on span at bounding box center [482, 157] width 9 height 9
click at [482, 156] on input "ضوء القمر هو المصدر الوحيد الصحي للضوء للطيور." at bounding box center [482, 157] width 9 height 9
radio input "true"
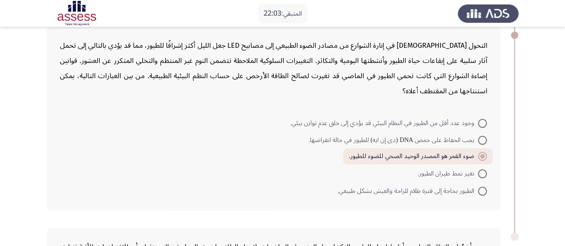
click at [482, 189] on span at bounding box center [482, 191] width 9 height 9
click at [482, 189] on input "الطيور بحاجة إلى فترة ظلام للراحة والعيش بشكل طبيعي." at bounding box center [482, 191] width 9 height 9
radio input "true"
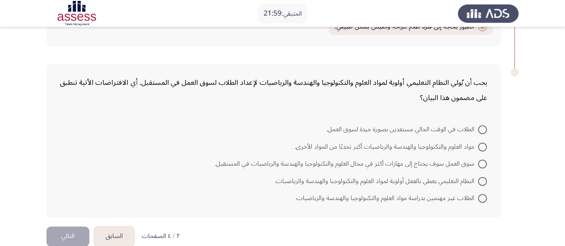
scroll to position [567, 0]
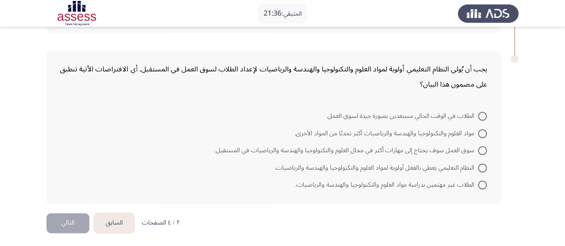
click at [482, 148] on span at bounding box center [482, 150] width 9 height 9
click at [482, 148] on input "سوق العمل سوف يحتاج إلى مهارات أكثر في مجال العلوم والتكنولوجيا والهندسة والريا…" at bounding box center [482, 150] width 9 height 9
radio input "true"
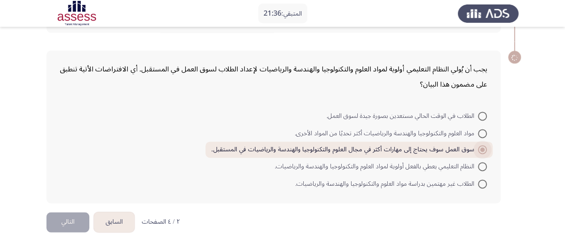
scroll to position [566, 0]
click at [60, 219] on button "التالي" at bounding box center [67, 223] width 43 height 20
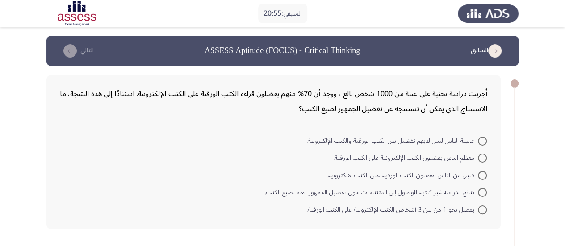
scroll to position [45, 0]
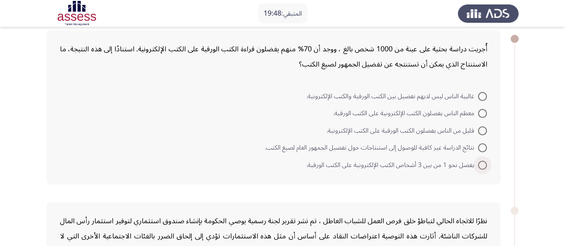
click at [482, 165] on span at bounding box center [482, 165] width 9 height 9
click at [482, 165] on input "يفضل نحو 1 من بين 3 أشخاص الكتب الإلكترونية على الكتب الورقية." at bounding box center [482, 165] width 9 height 9
radio input "true"
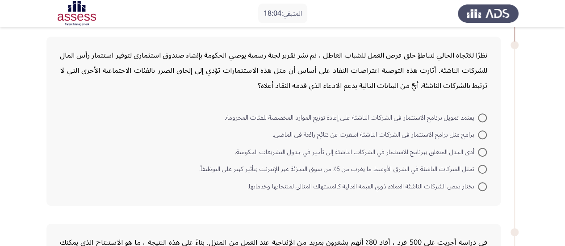
scroll to position [223, 0]
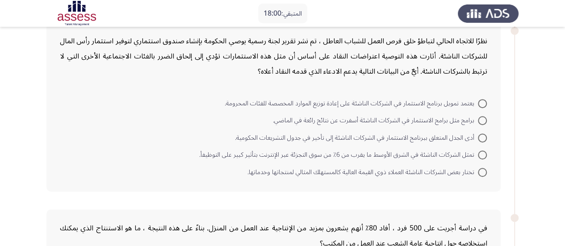
click at [482, 172] on span at bounding box center [482, 172] width 0 height 0
click at [482, 171] on input "تختار بعض الشركات الناشئة العملاء ذوي القيمة العالية كالمستهلك المثالي لمنتجاته…" at bounding box center [482, 172] width 9 height 9
radio input "true"
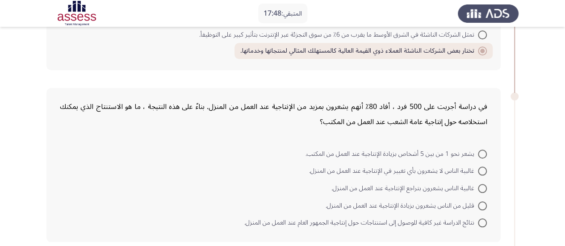
scroll to position [357, 0]
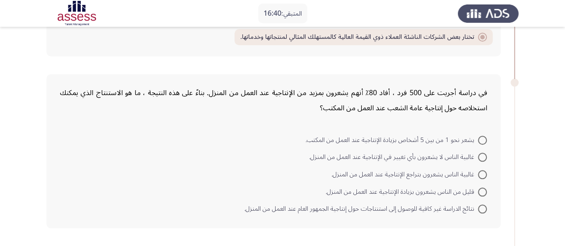
click at [482, 140] on span at bounding box center [482, 140] width 9 height 9
click at [482, 140] on input "يشعر نحو 1 من بين 5 أشخاص بزيادة الإنتاجية عند العمل من المكتب." at bounding box center [482, 140] width 9 height 9
radio input "true"
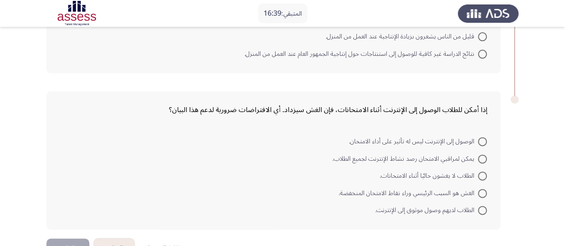
scroll to position [536, 0]
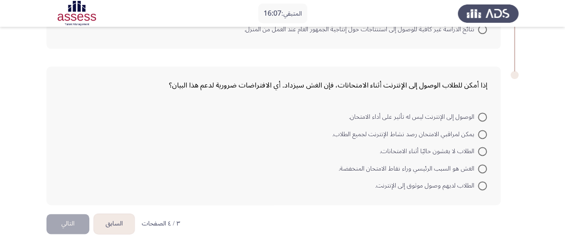
click at [483, 184] on span at bounding box center [482, 185] width 9 height 9
click at [483, 184] on input "الطلاب لديهم وصول موثوق إلى الإنترنت." at bounding box center [482, 185] width 9 height 9
radio input "true"
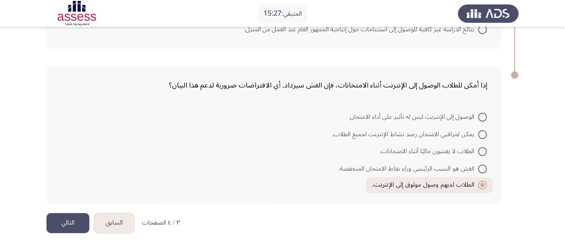
click at [73, 221] on button "التالي" at bounding box center [67, 223] width 43 height 20
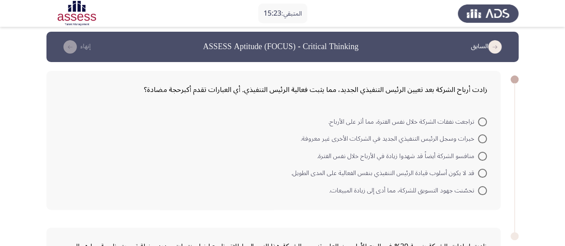
scroll to position [4, 0]
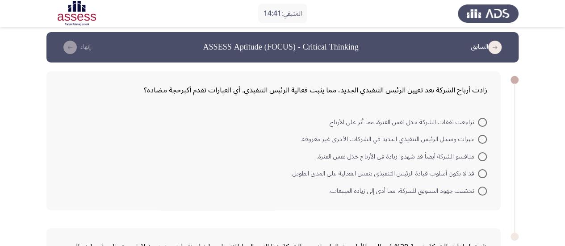
click at [482, 173] on span at bounding box center [482, 173] width 9 height 9
click at [482, 173] on input "قد لا يكون أسلوب قيادة الرئيس التنفيذي بنفس الفعالية على المدى الطويل." at bounding box center [482, 173] width 9 height 9
radio input "true"
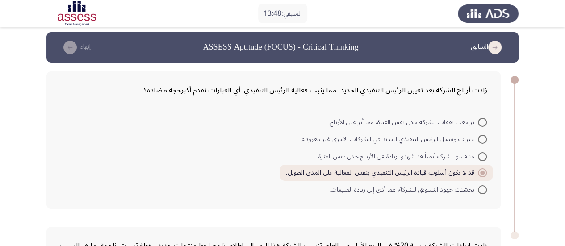
click at [481, 156] on span at bounding box center [482, 156] width 9 height 9
click at [481, 156] on input "منافسو الشركة أيضاً قد شهدوا زيادة في الأرباح خلال نفس الفترة." at bounding box center [482, 156] width 9 height 9
radio input "true"
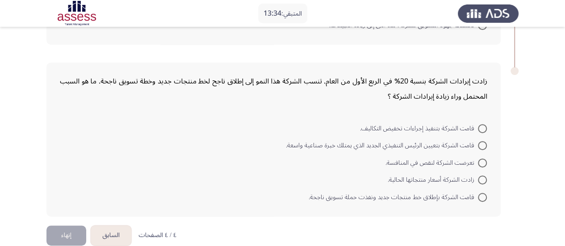
scroll to position [181, 0]
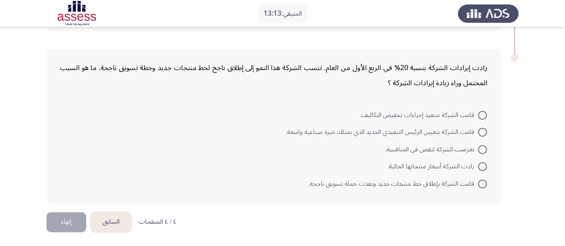
click at [481, 130] on span at bounding box center [482, 132] width 9 height 9
click at [481, 130] on input "قامت الشركة بتعيين الرئيس التنفيذي الجديد الذي يمتلك خبرة صناعية واسعة." at bounding box center [482, 132] width 9 height 9
radio input "true"
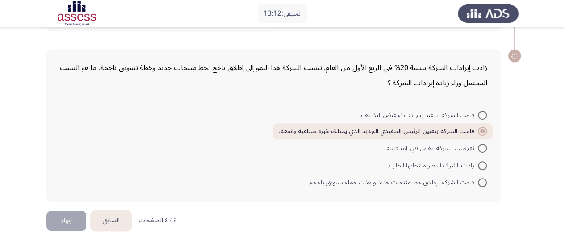
scroll to position [180, 0]
click at [482, 183] on span at bounding box center [482, 183] width 9 height 9
click at [482, 183] on input "قامت الشركة بإطلاق خط منتجات جديد ونفذت حملة تسويق ناجحة." at bounding box center [482, 183] width 9 height 9
radio input "true"
